Goal: Transaction & Acquisition: Subscribe to service/newsletter

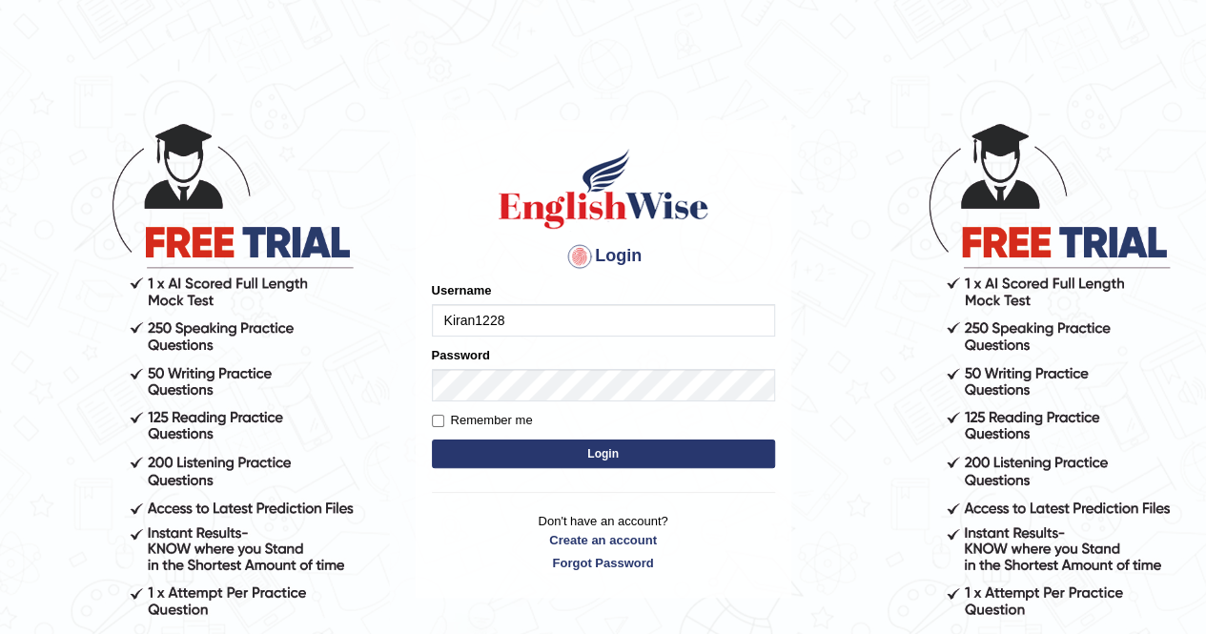
click at [501, 337] on input "Kiran1228" at bounding box center [603, 320] width 343 height 32
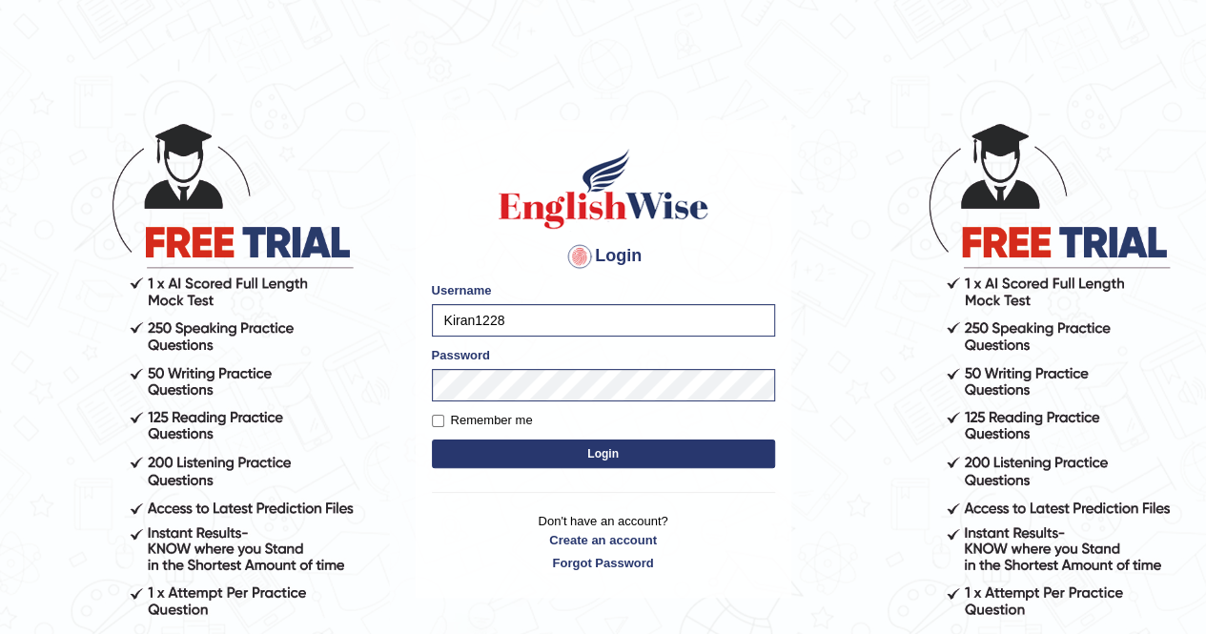
click at [512, 449] on button "Login" at bounding box center [603, 454] width 343 height 29
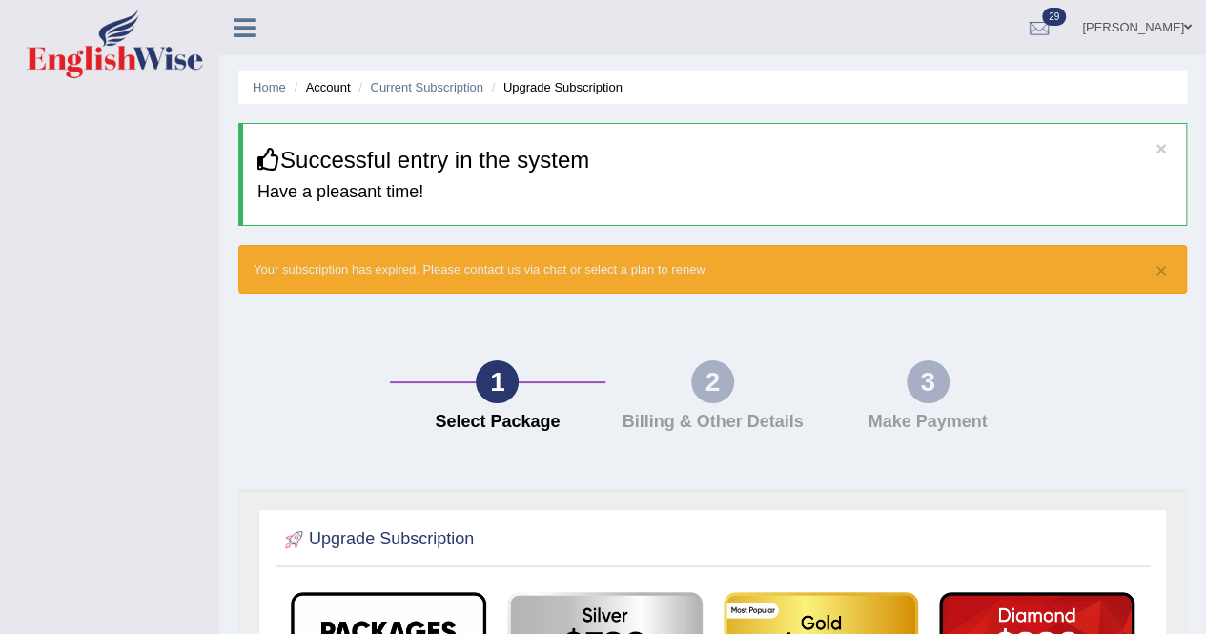
click at [1173, 256] on div "× Your subscription has expired. Please contact us via chat or select a plan to…" at bounding box center [712, 269] width 949 height 49
click at [616, 265] on div "× Your subscription has expired. Please contact us via chat or select a plan to…" at bounding box center [712, 269] width 949 height 49
click at [255, 38] on icon at bounding box center [245, 27] width 22 height 25
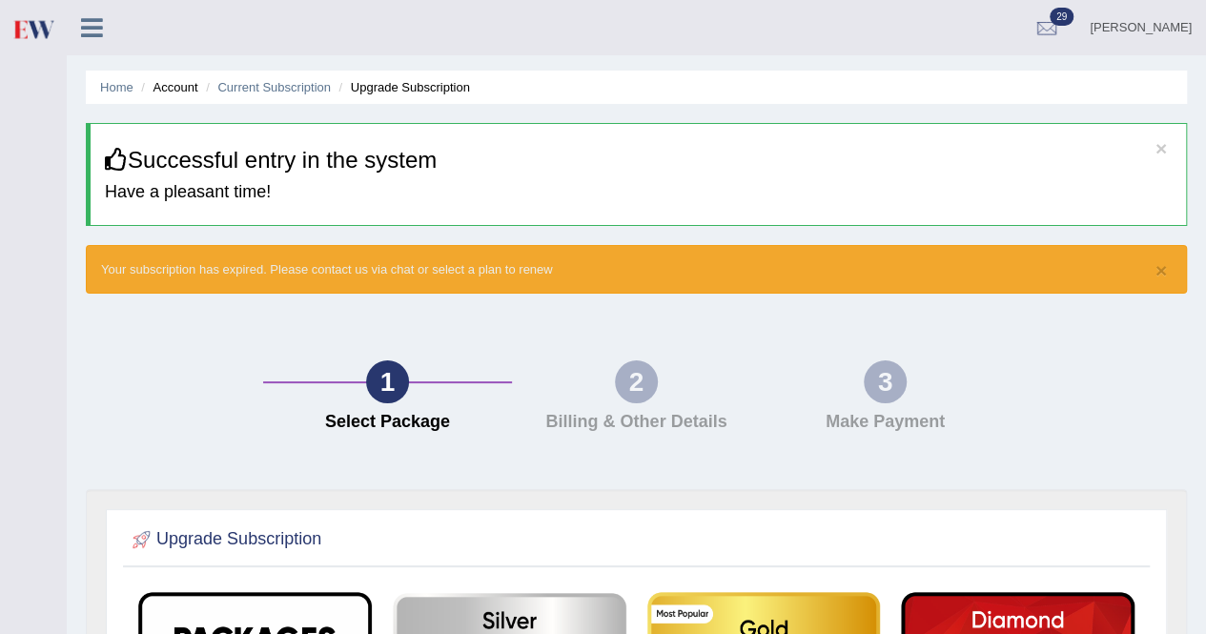
click at [255, 38] on div "Kiran Kaur Toggle navigation Username: Kiran1228 Access Type: Online Subscripti…" at bounding box center [637, 27] width 1140 height 55
click at [1165, 155] on button "×" at bounding box center [1161, 148] width 11 height 20
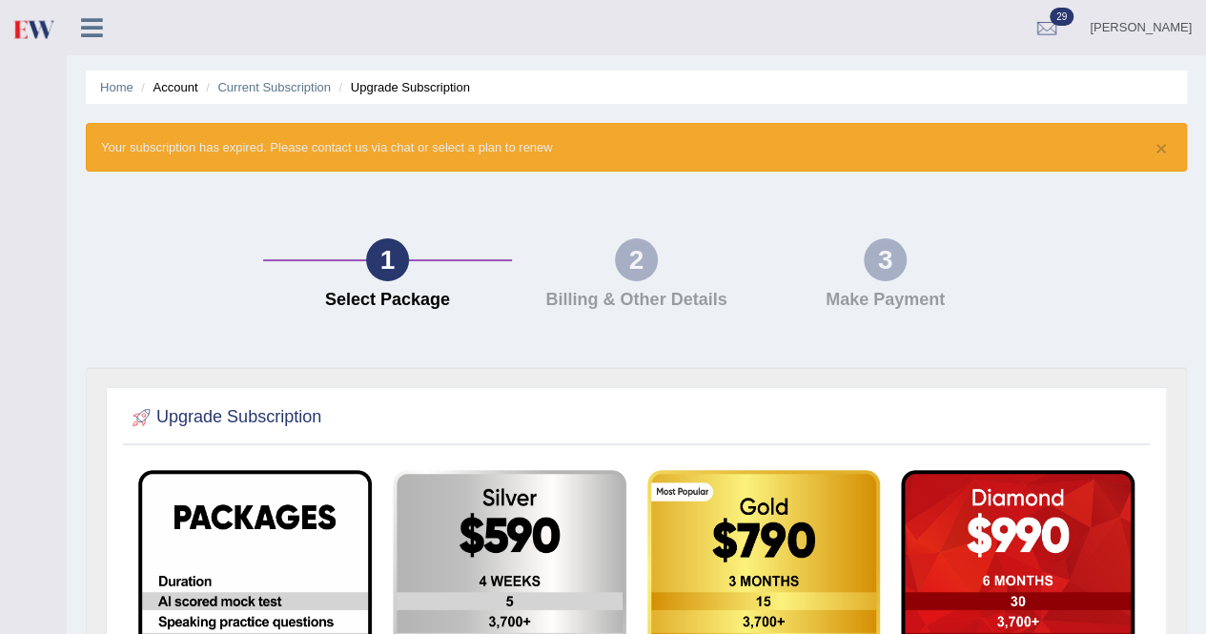
click at [115, 90] on link "Home" at bounding box center [116, 87] width 33 height 14
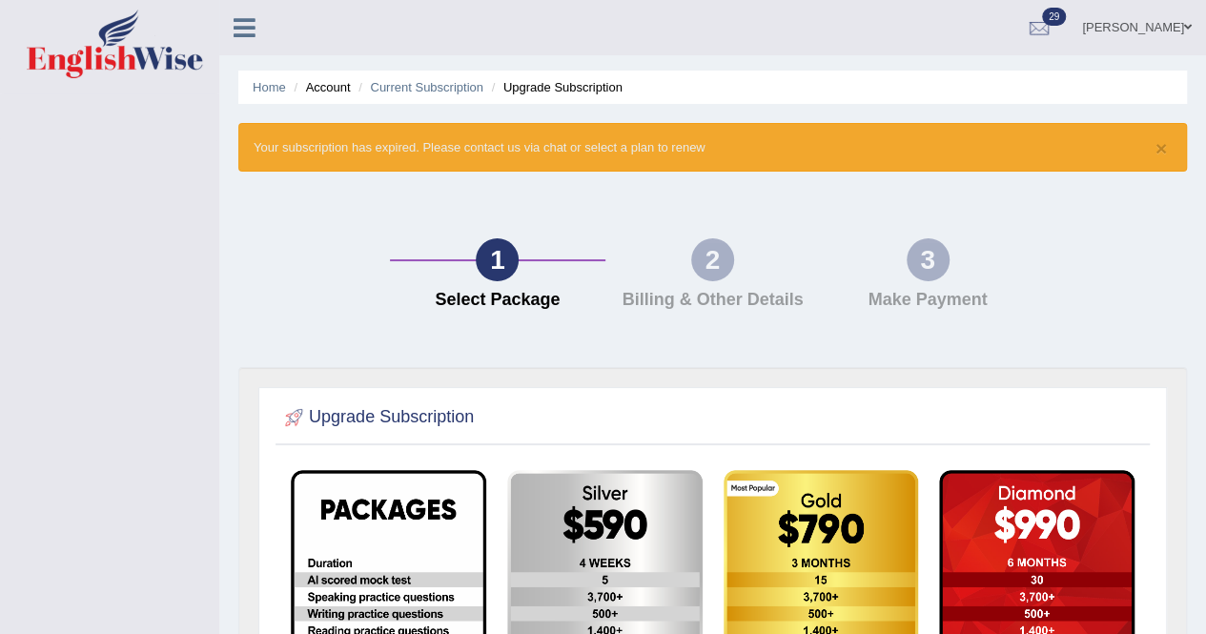
click at [255, 30] on icon at bounding box center [245, 27] width 22 height 25
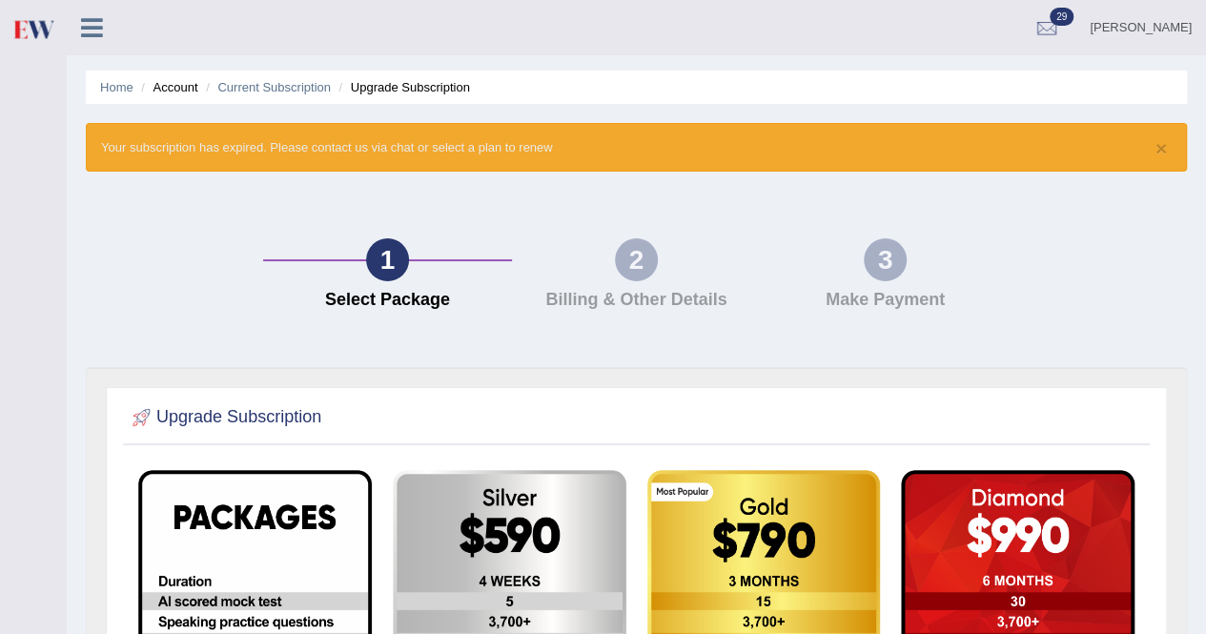
scroll to position [515, 0]
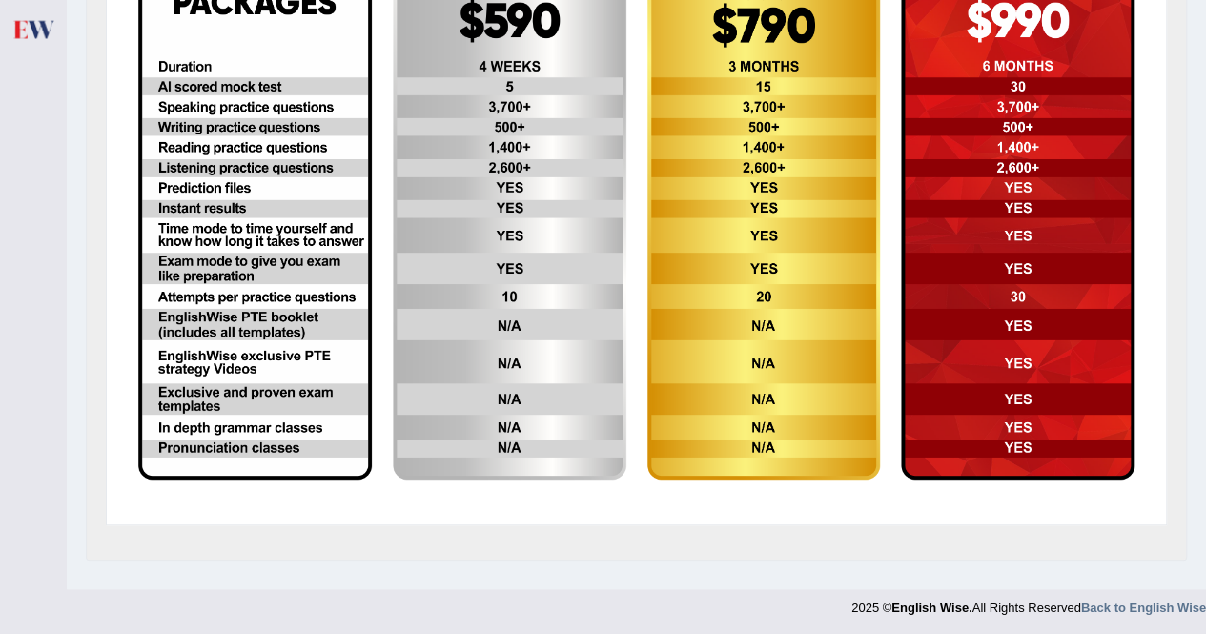
click at [282, 384] on img at bounding box center [255, 217] width 234 height 525
click at [258, 257] on img at bounding box center [255, 217] width 234 height 525
drag, startPoint x: 258, startPoint y: 257, endPoint x: 943, endPoint y: 56, distance: 714.4
click at [943, 56] on tr at bounding box center [637, 218] width 1018 height 546
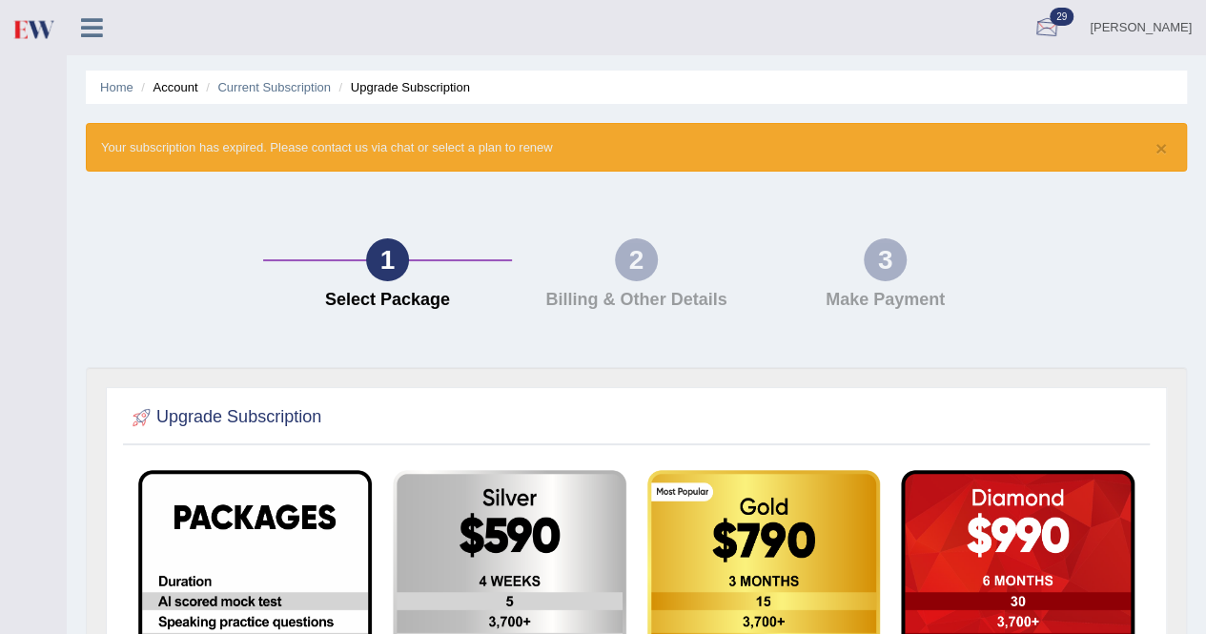
click at [1062, 29] on div at bounding box center [1047, 28] width 29 height 29
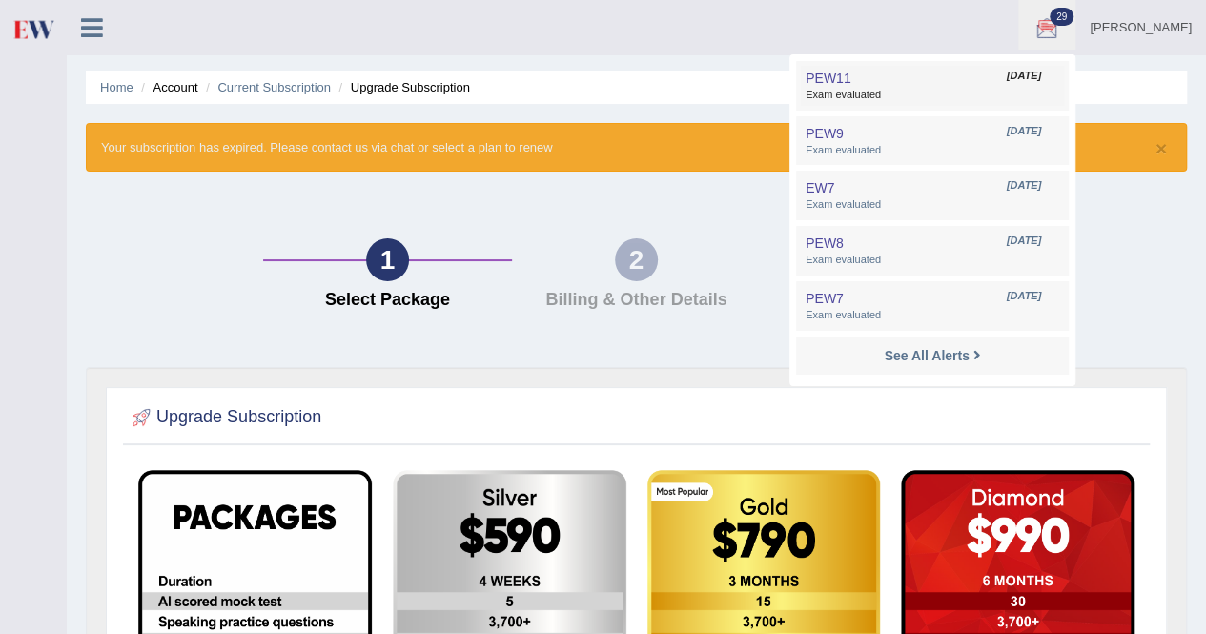
click at [935, 93] on span "Exam evaluated" at bounding box center [933, 95] width 254 height 15
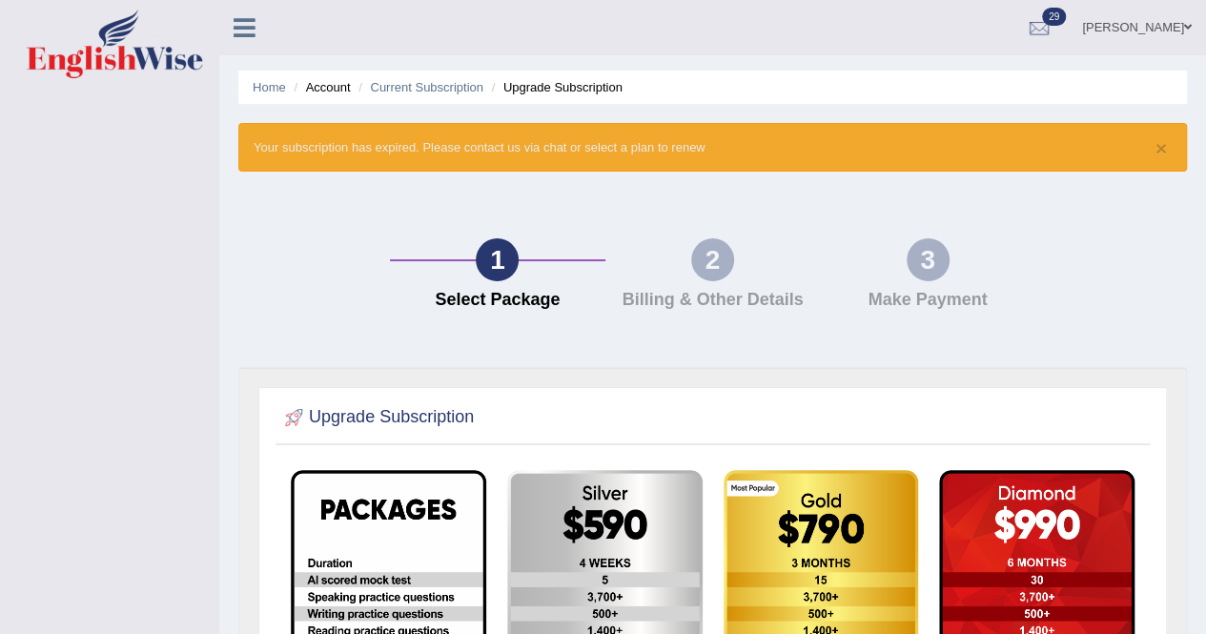
click at [254, 30] on icon at bounding box center [245, 27] width 22 height 25
click at [438, 90] on link "Current Subscription" at bounding box center [426, 87] width 113 height 14
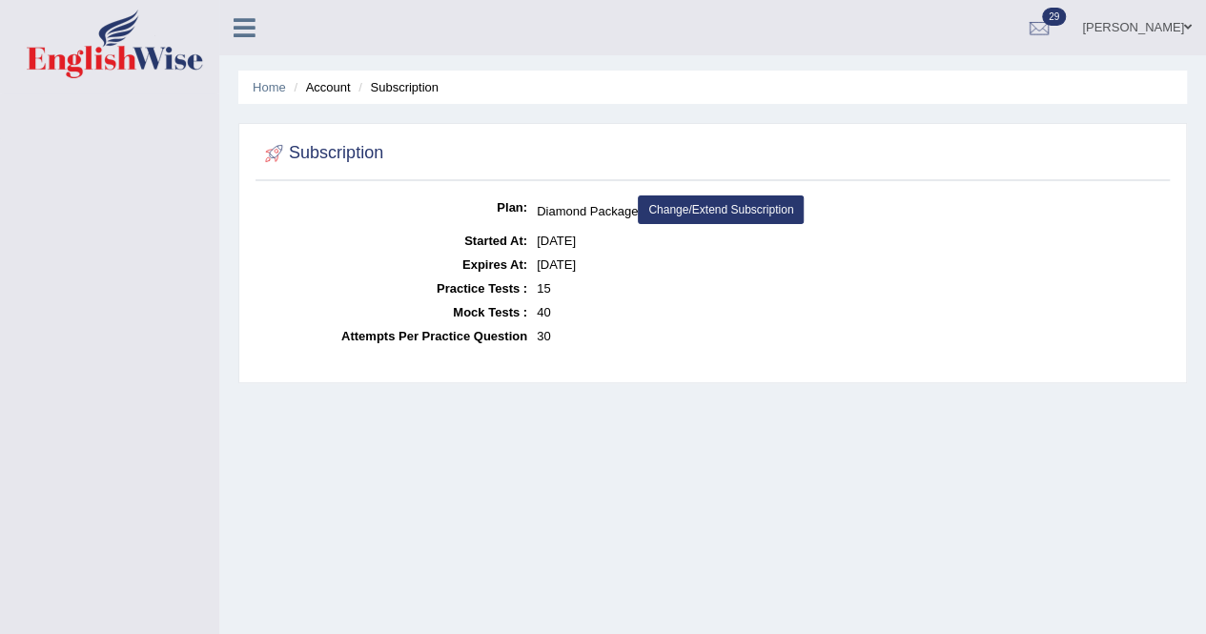
click at [706, 211] on link "Change/Extend Subscription" at bounding box center [721, 210] width 166 height 29
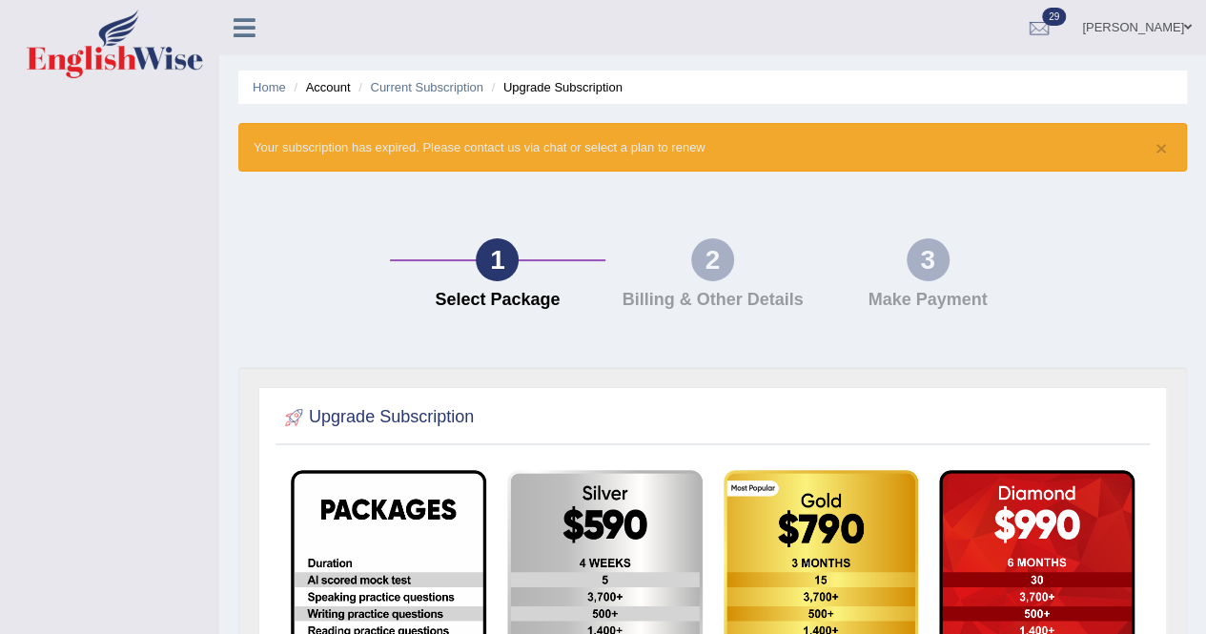
click at [327, 83] on li "Account" at bounding box center [319, 87] width 61 height 18
click at [328, 89] on li "Account" at bounding box center [319, 87] width 61 height 18
click at [430, 34] on div "[PERSON_NAME] Toggle navigation Username: Kiran1228 Access Type: Online Subscri…" at bounding box center [712, 27] width 987 height 55
